Goal: Information Seeking & Learning: Learn about a topic

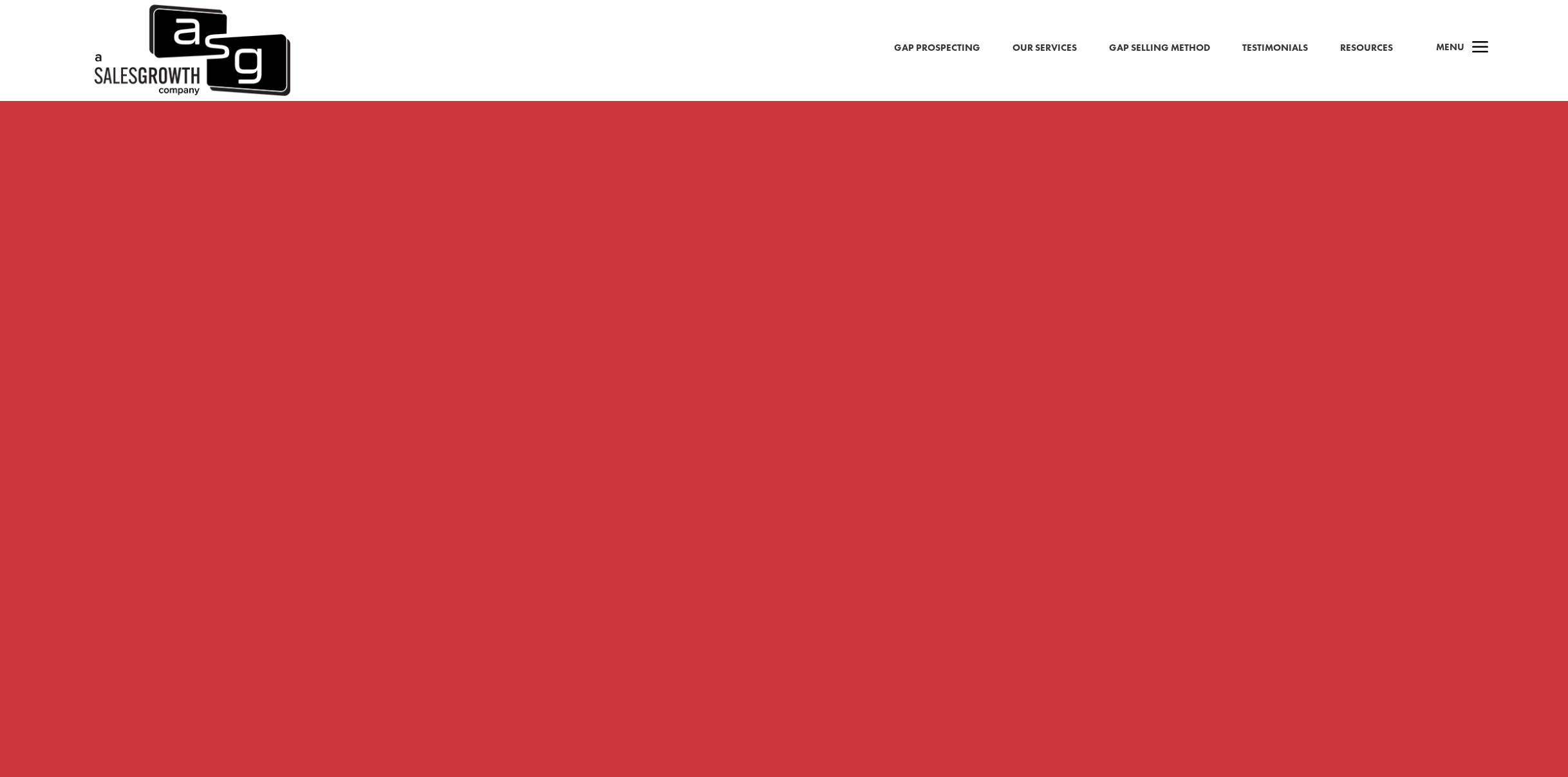
scroll to position [1224, 0]
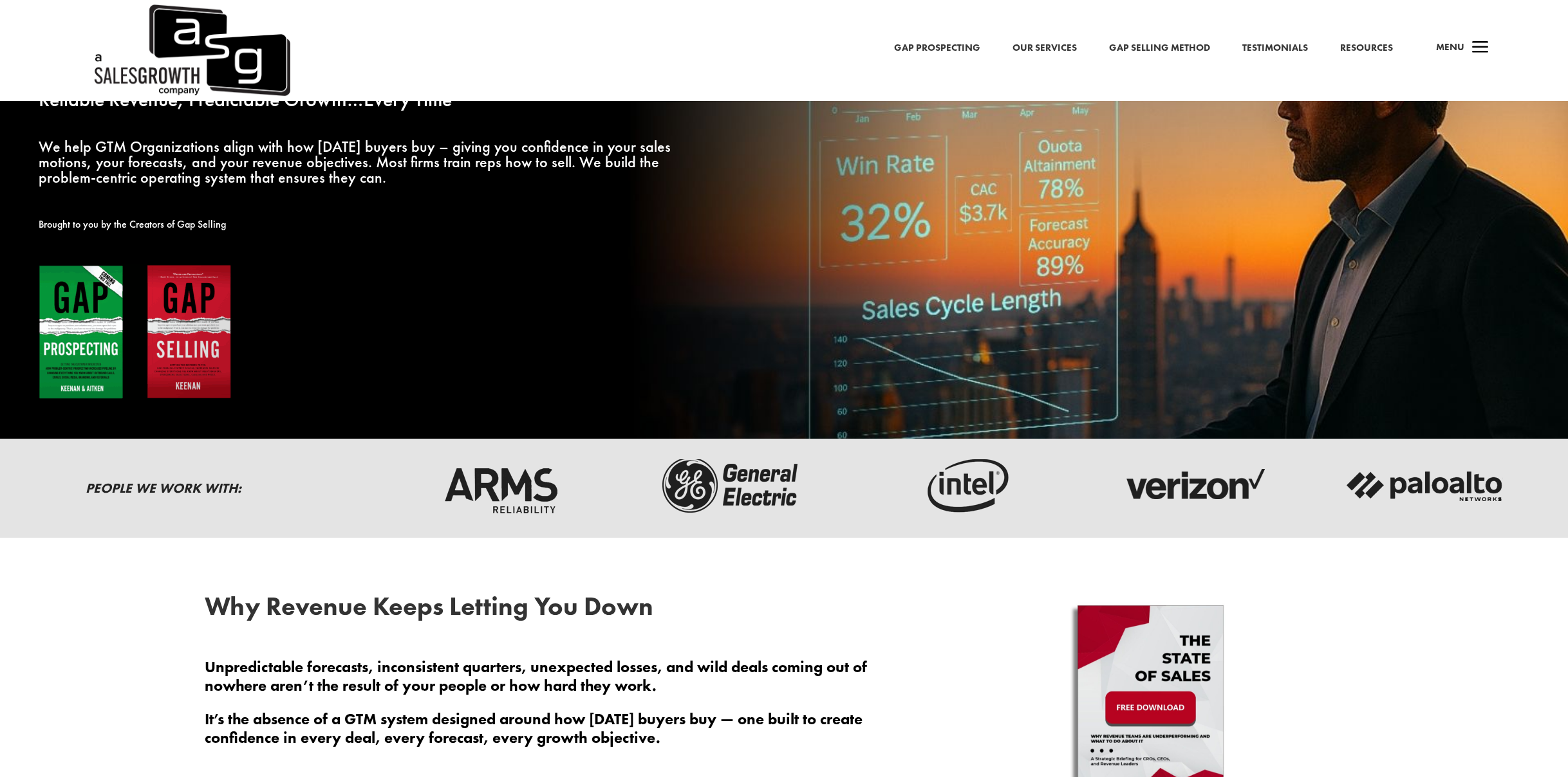
click at [937, 48] on link "Gap Prospecting" at bounding box center [937, 48] width 86 height 17
